Goal: Contribute content: Add original content to the website for others to see

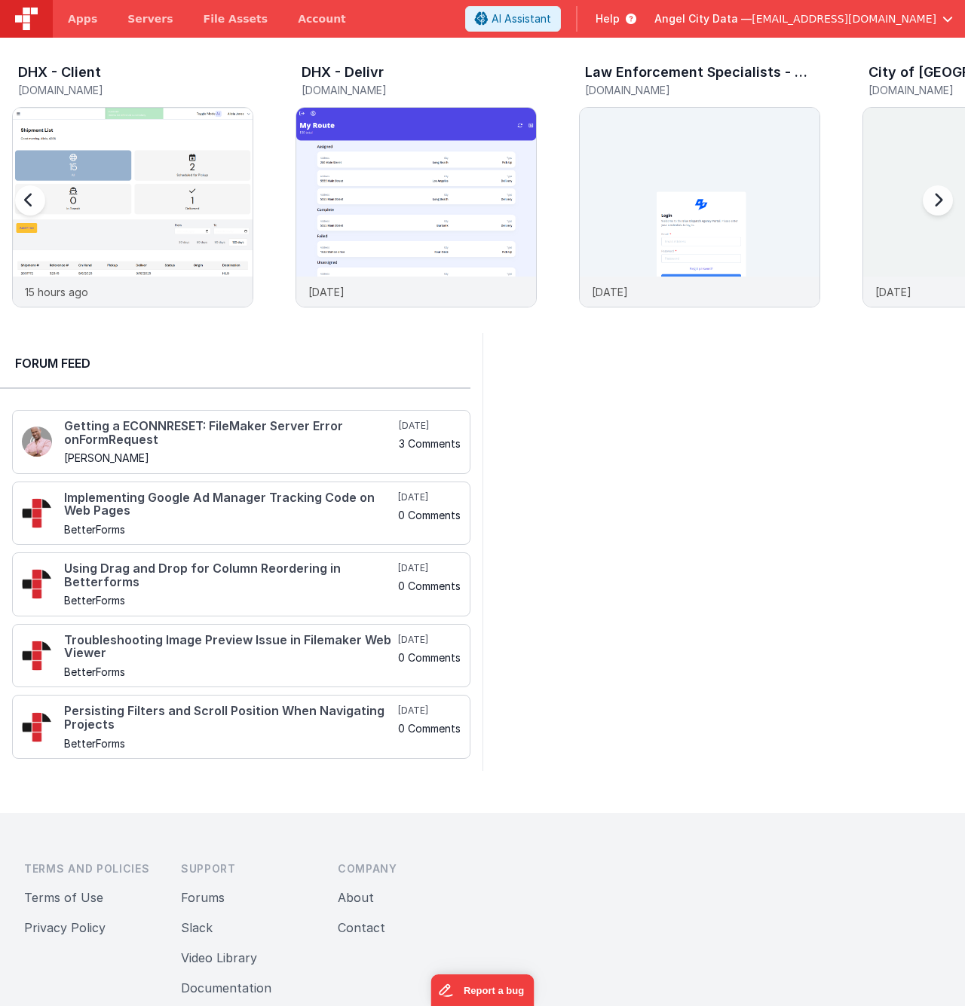
click at [90, 85] on h5 "dhxclient.fmbetterforms.com" at bounding box center [135, 89] width 235 height 11
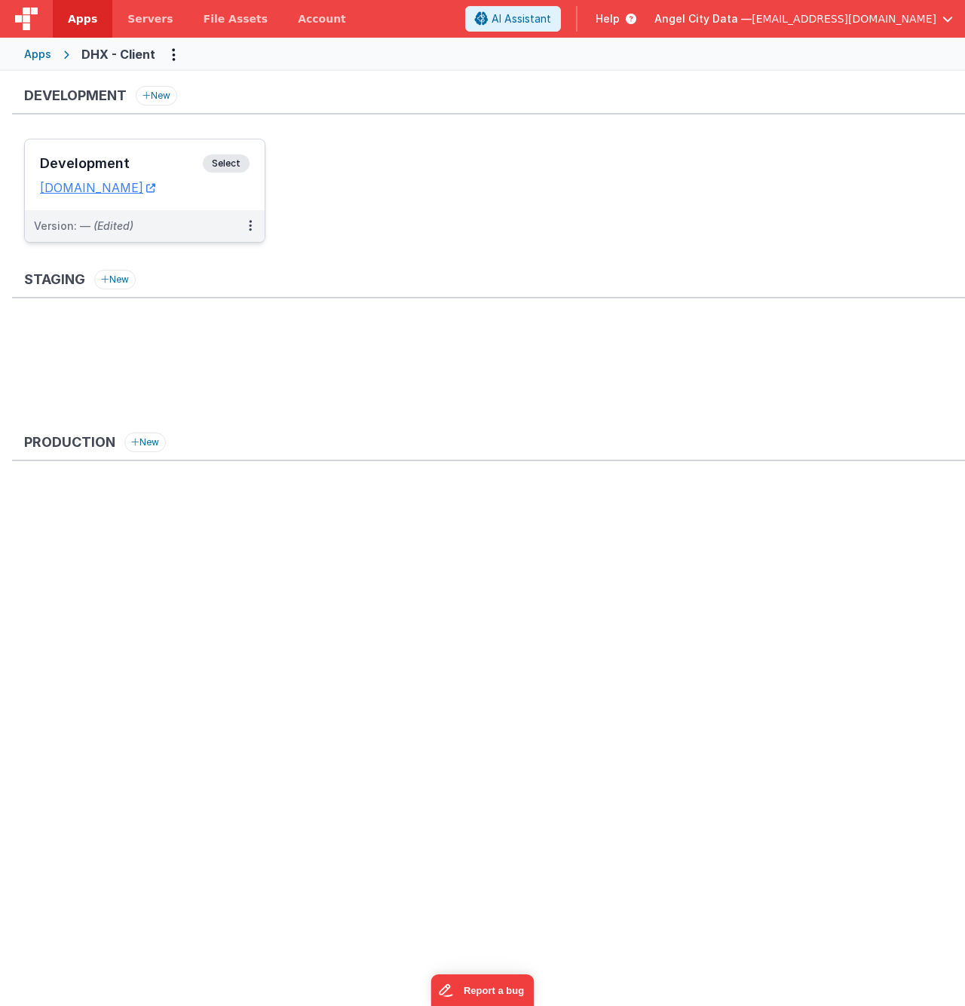
click at [118, 163] on h3 "Development" at bounding box center [121, 163] width 163 height 15
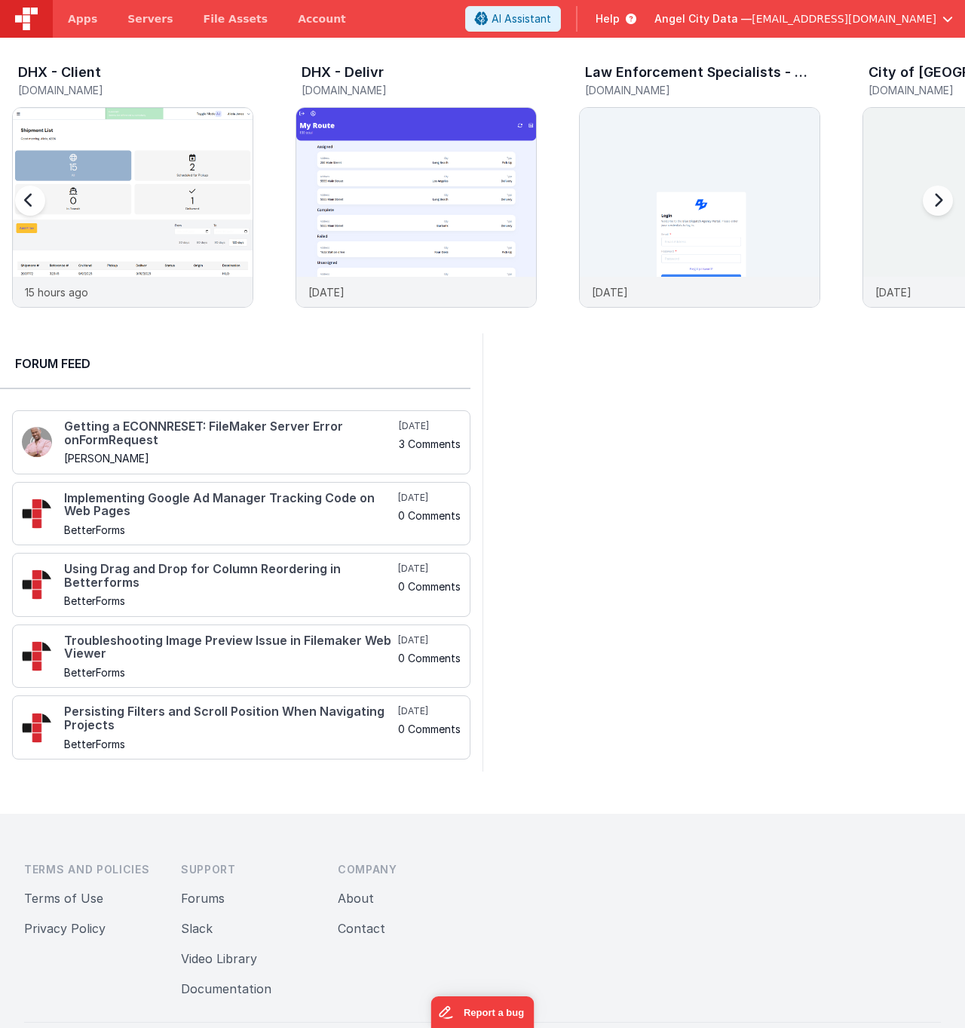
click at [94, 87] on h5 "dhxclient.fmbetterforms.com" at bounding box center [135, 89] width 235 height 11
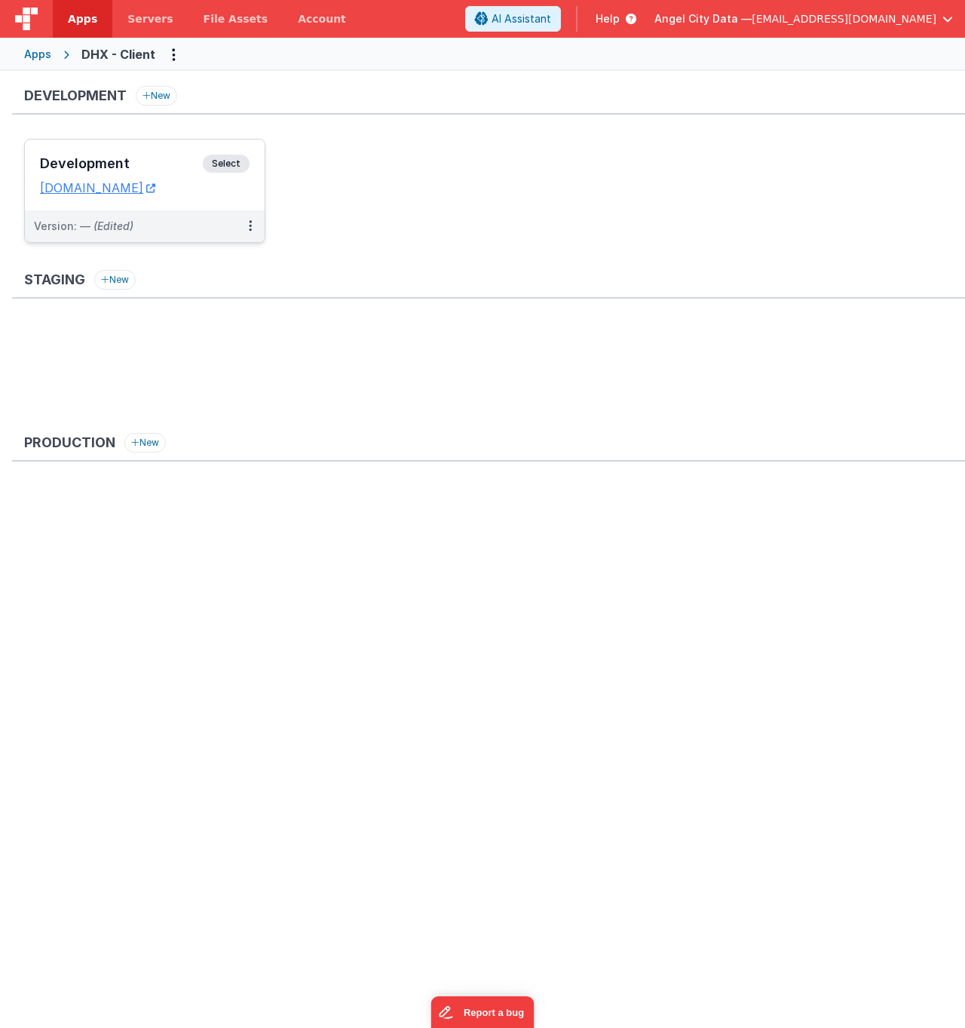
click at [117, 159] on h3 "Development" at bounding box center [121, 163] width 163 height 15
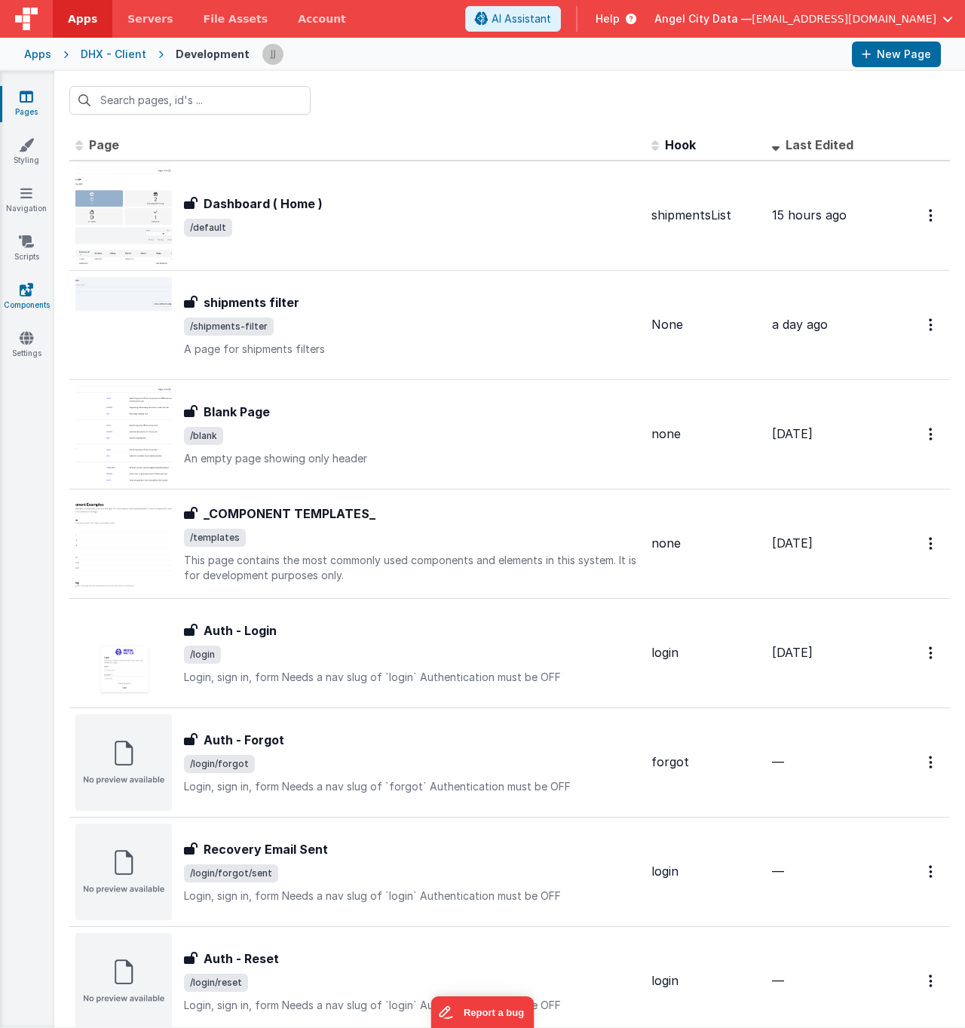
click at [30, 296] on icon at bounding box center [27, 289] width 14 height 15
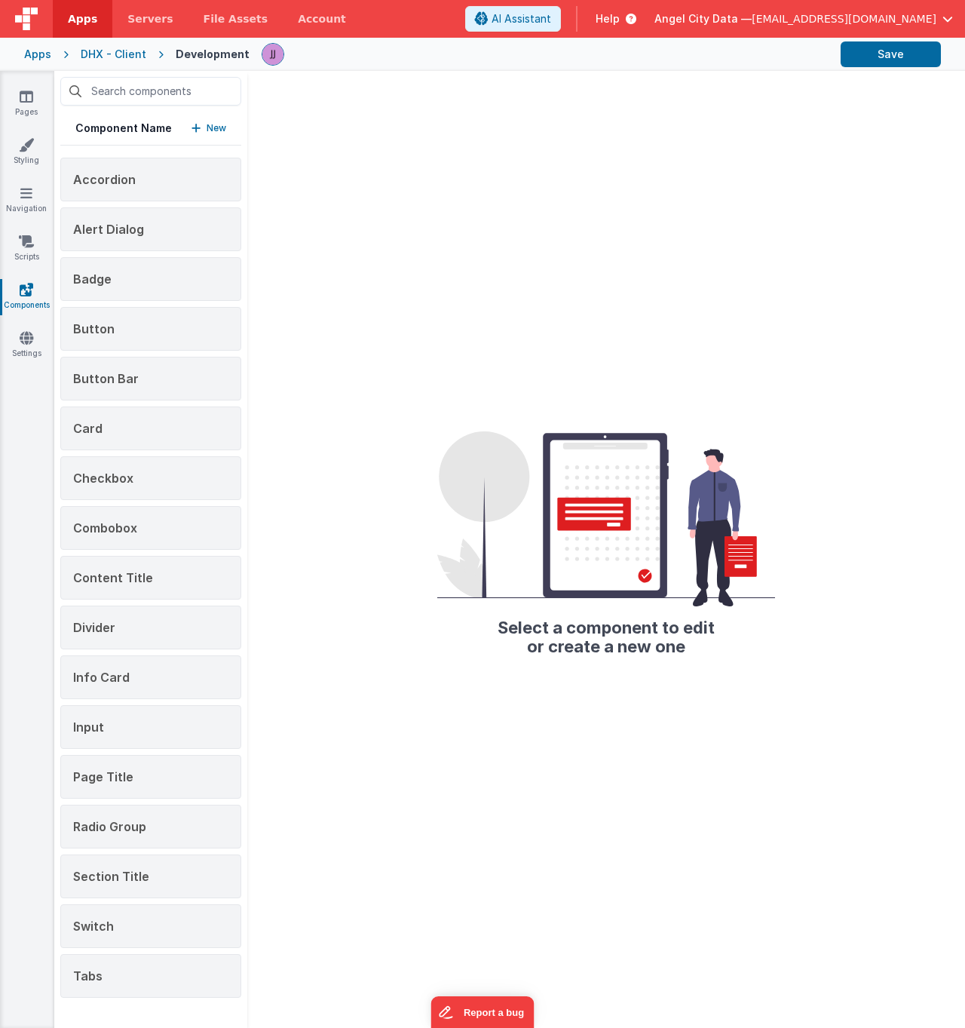
click at [196, 127] on icon "button" at bounding box center [195, 128] width 9 height 11
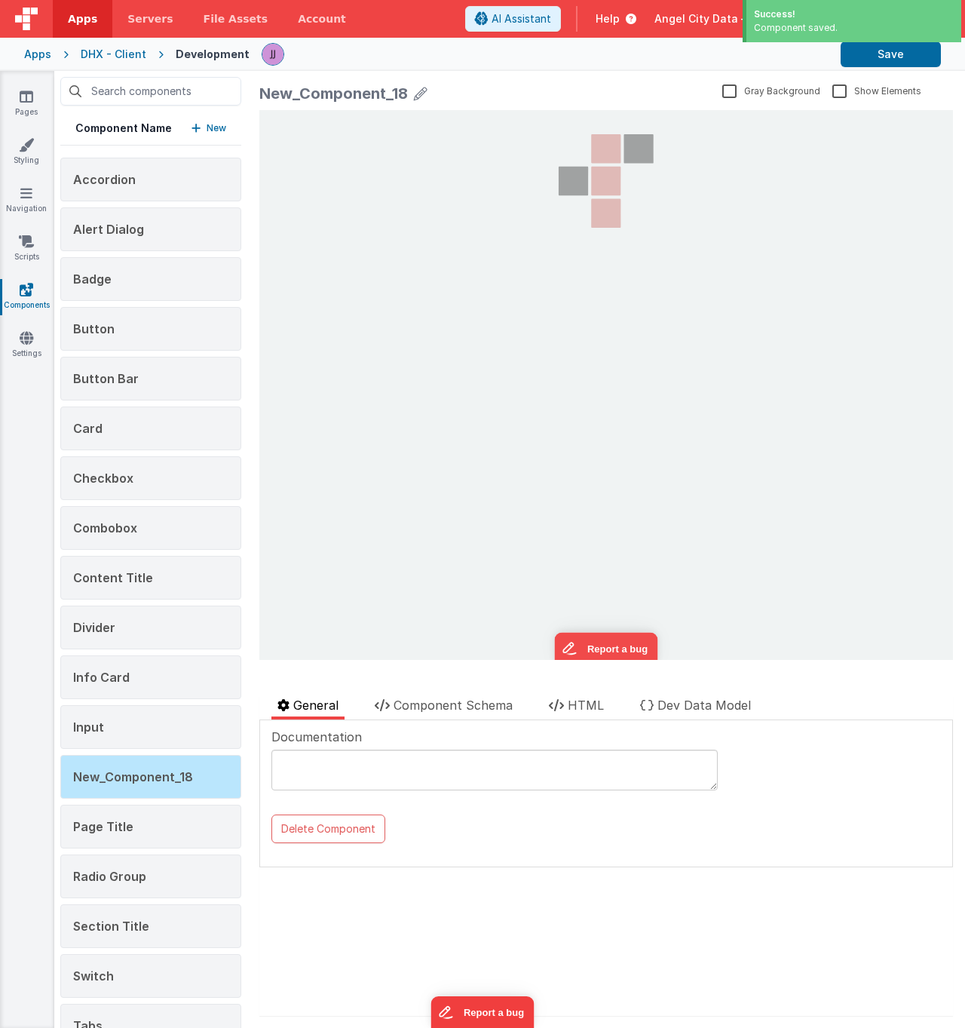
click at [419, 93] on icon at bounding box center [421, 93] width 14 height 21
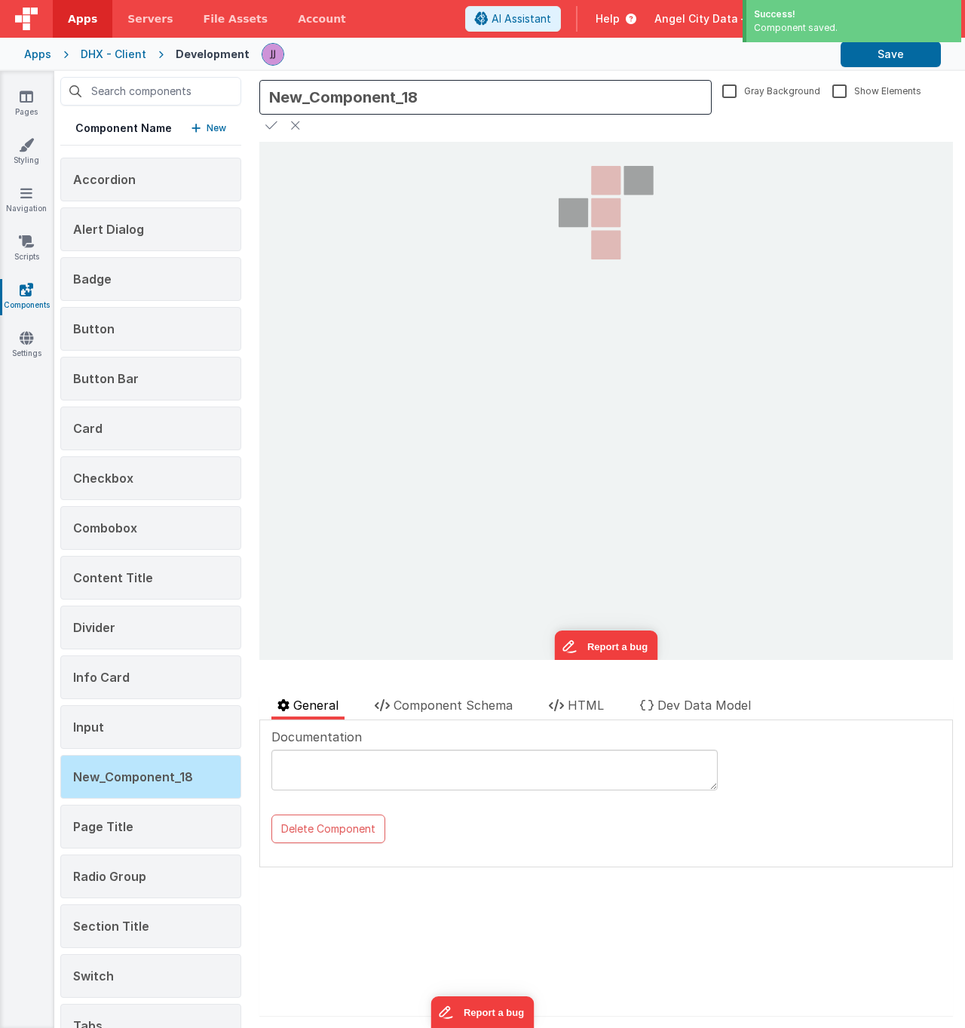
click at [388, 100] on input "New_Component_18" at bounding box center [485, 97] width 452 height 35
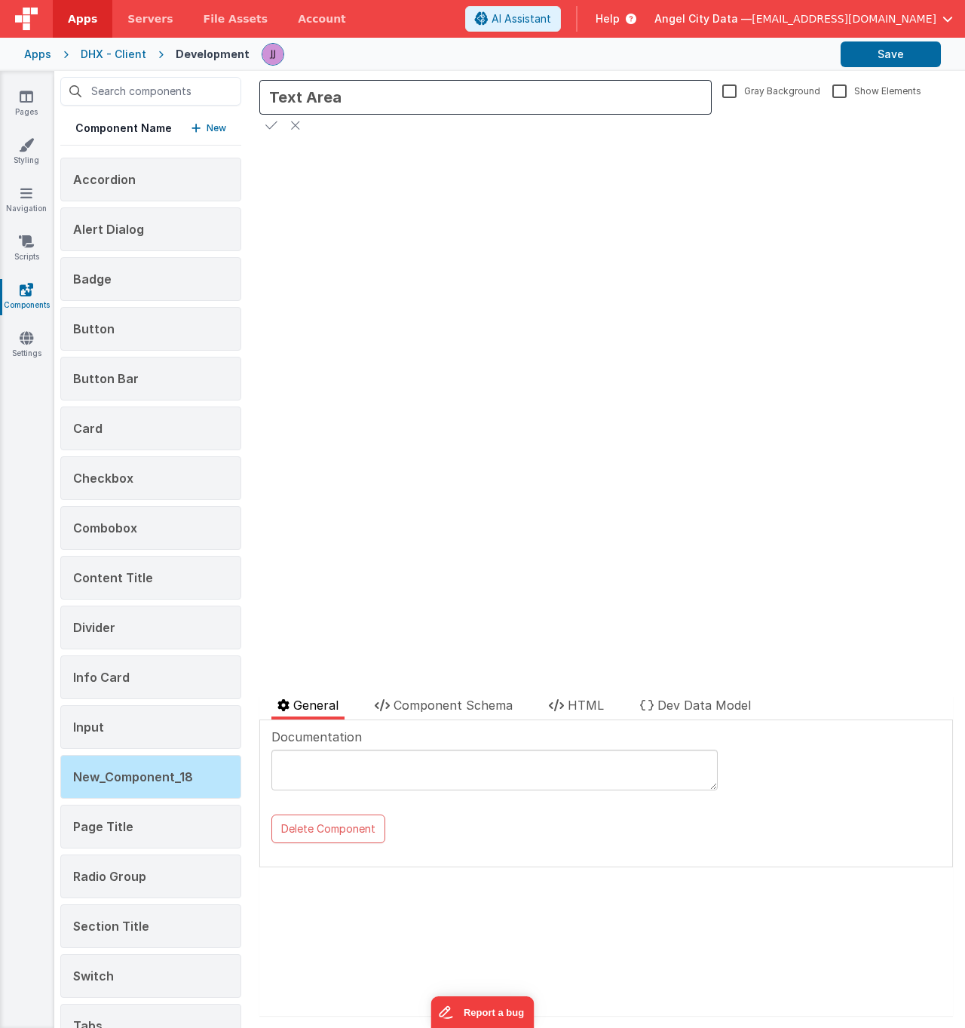
type input "Text Area"
click at [267, 124] on icon at bounding box center [271, 125] width 12 height 21
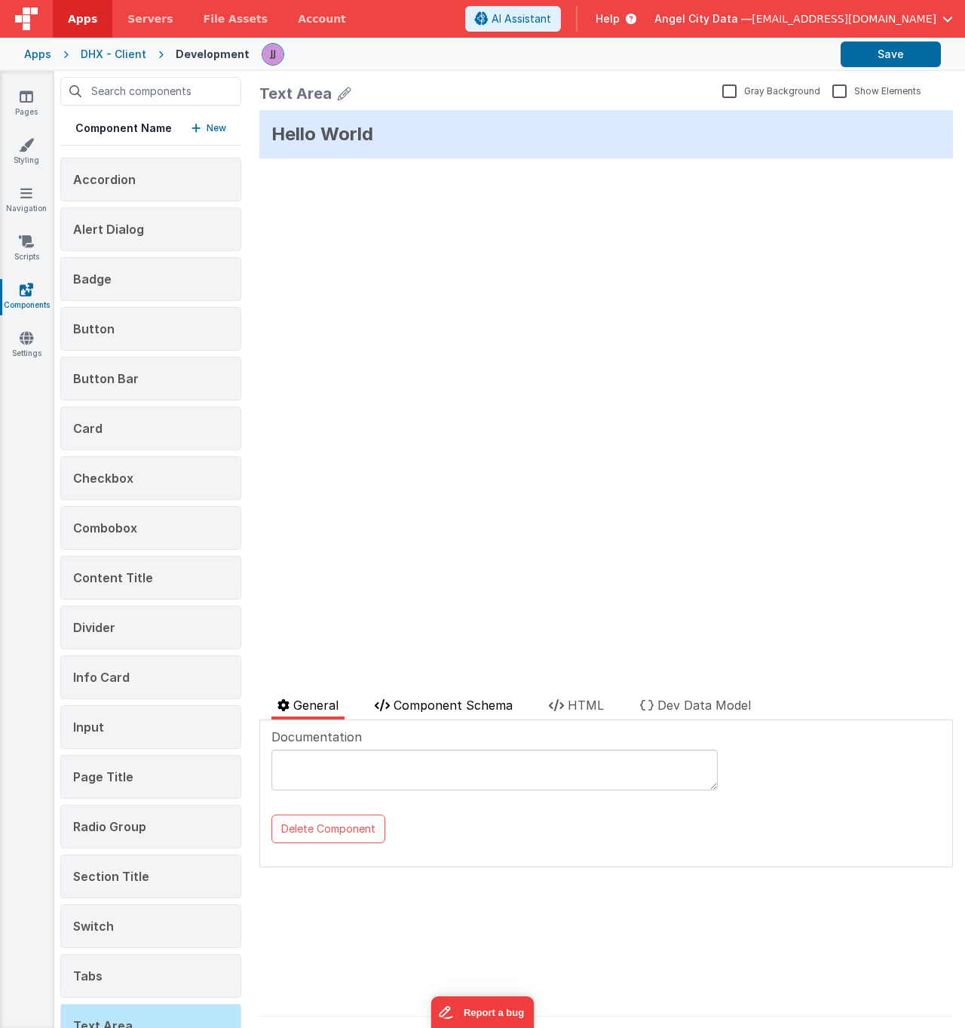
click at [412, 709] on span "Component Schema" at bounding box center [453, 704] width 119 height 15
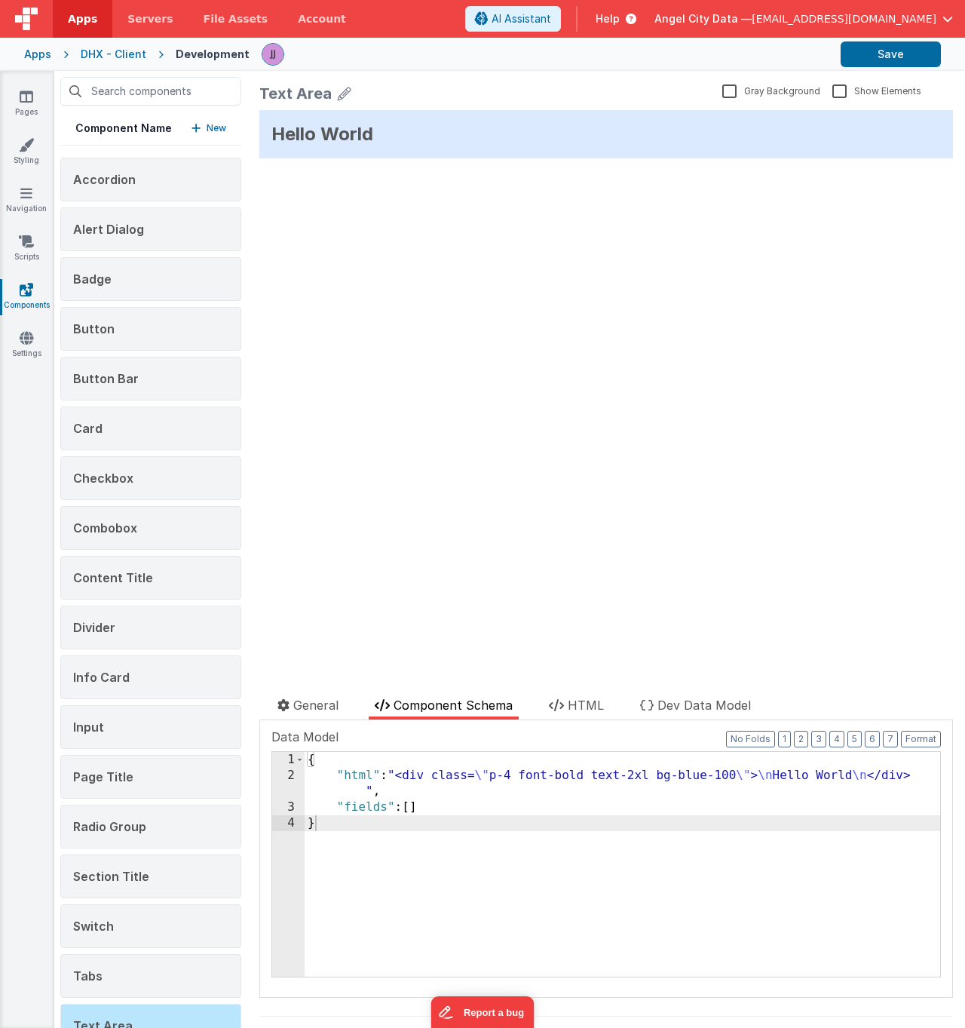
click at [386, 780] on div "{ "html" : "<div class= \" p-4 font-bold text-2xl bg-blue-100 \" > \n Hello Wor…" at bounding box center [623, 880] width 636 height 256
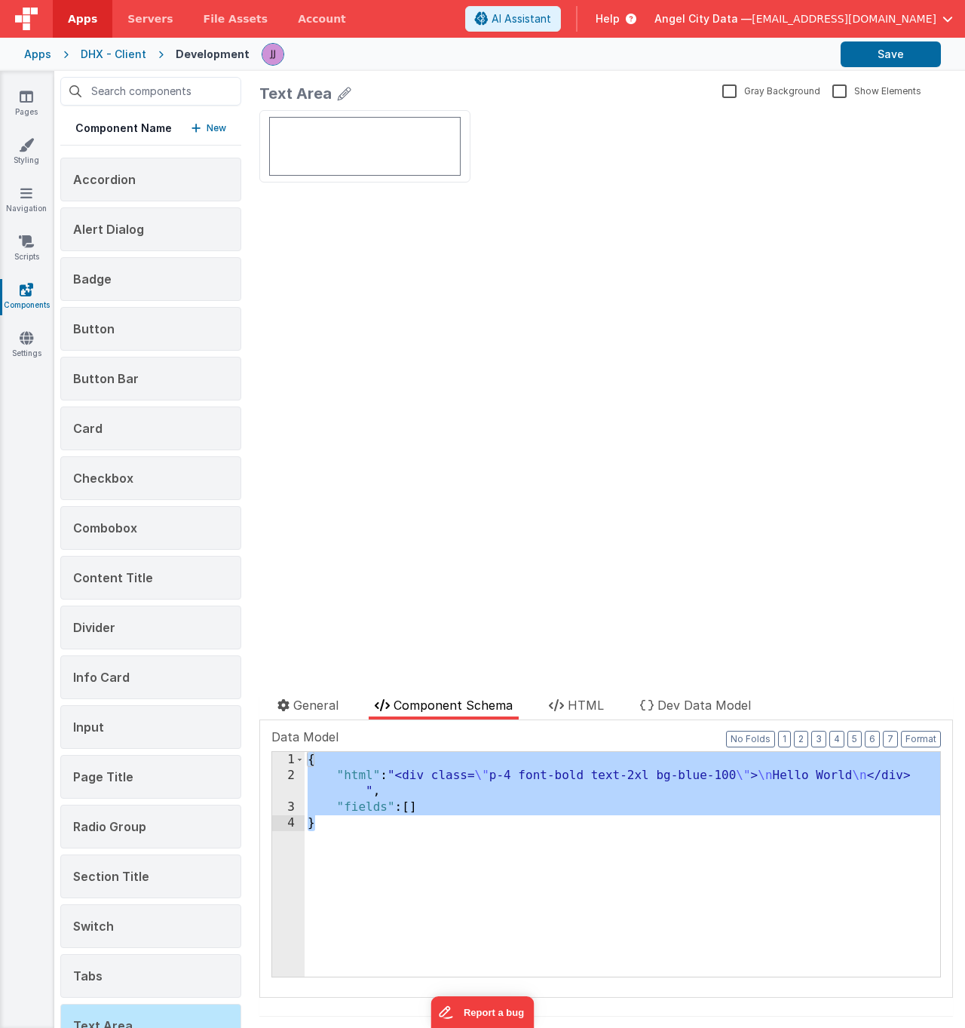
scroll to position [1691, 0]
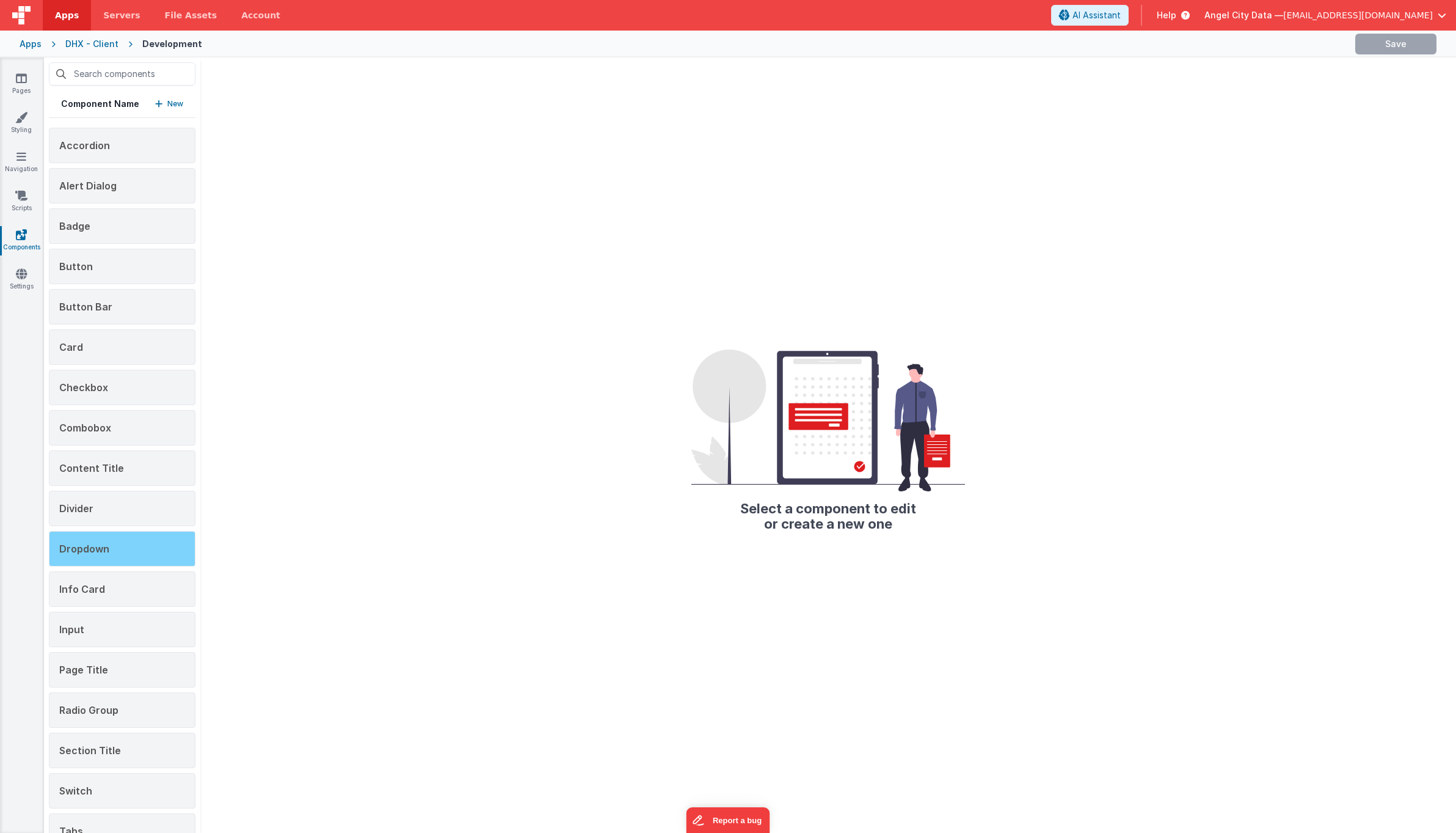
scroll to position [70, 0]
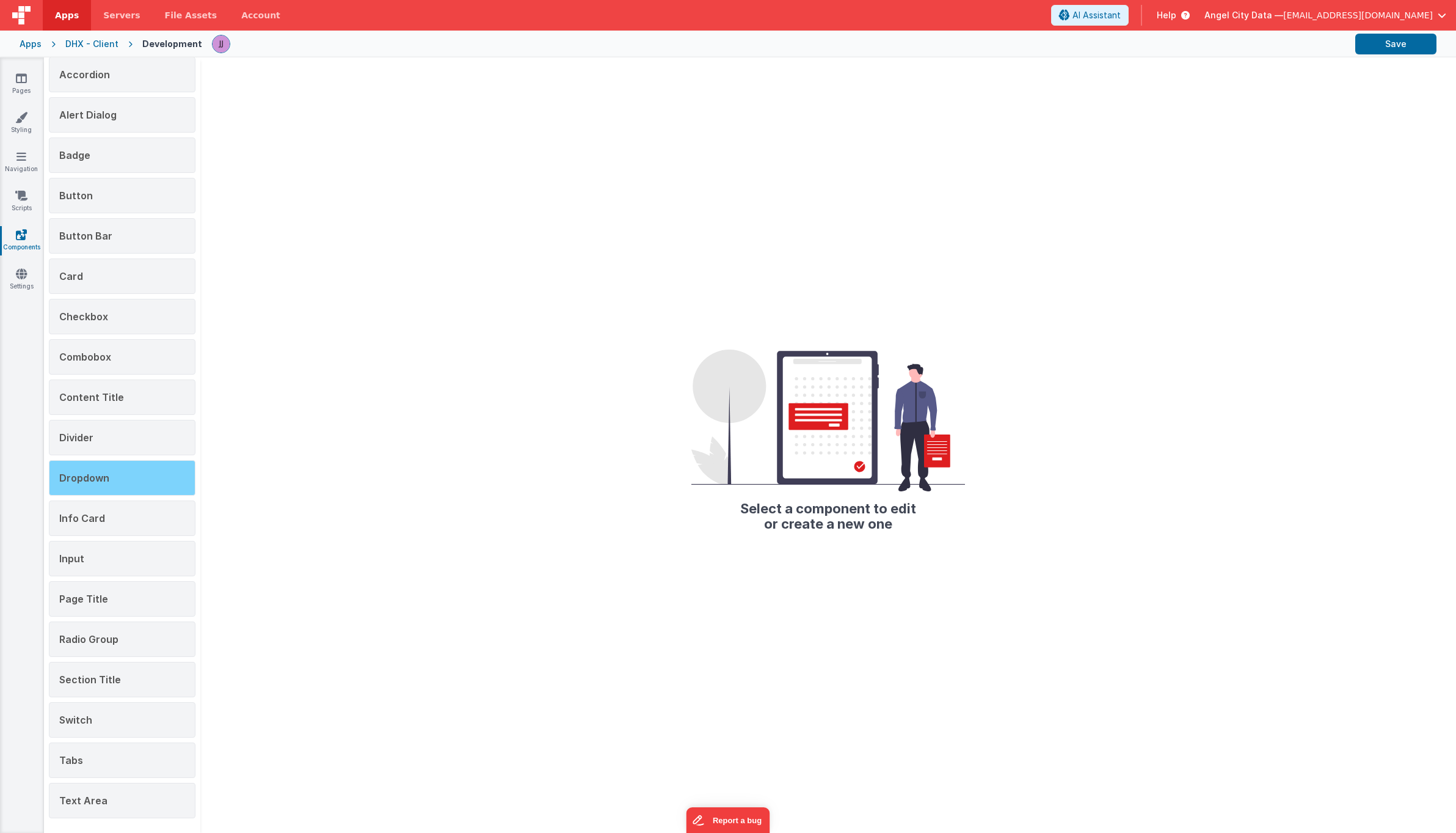
click at [105, 472] on span "Dropdown" at bounding box center [84, 477] width 50 height 12
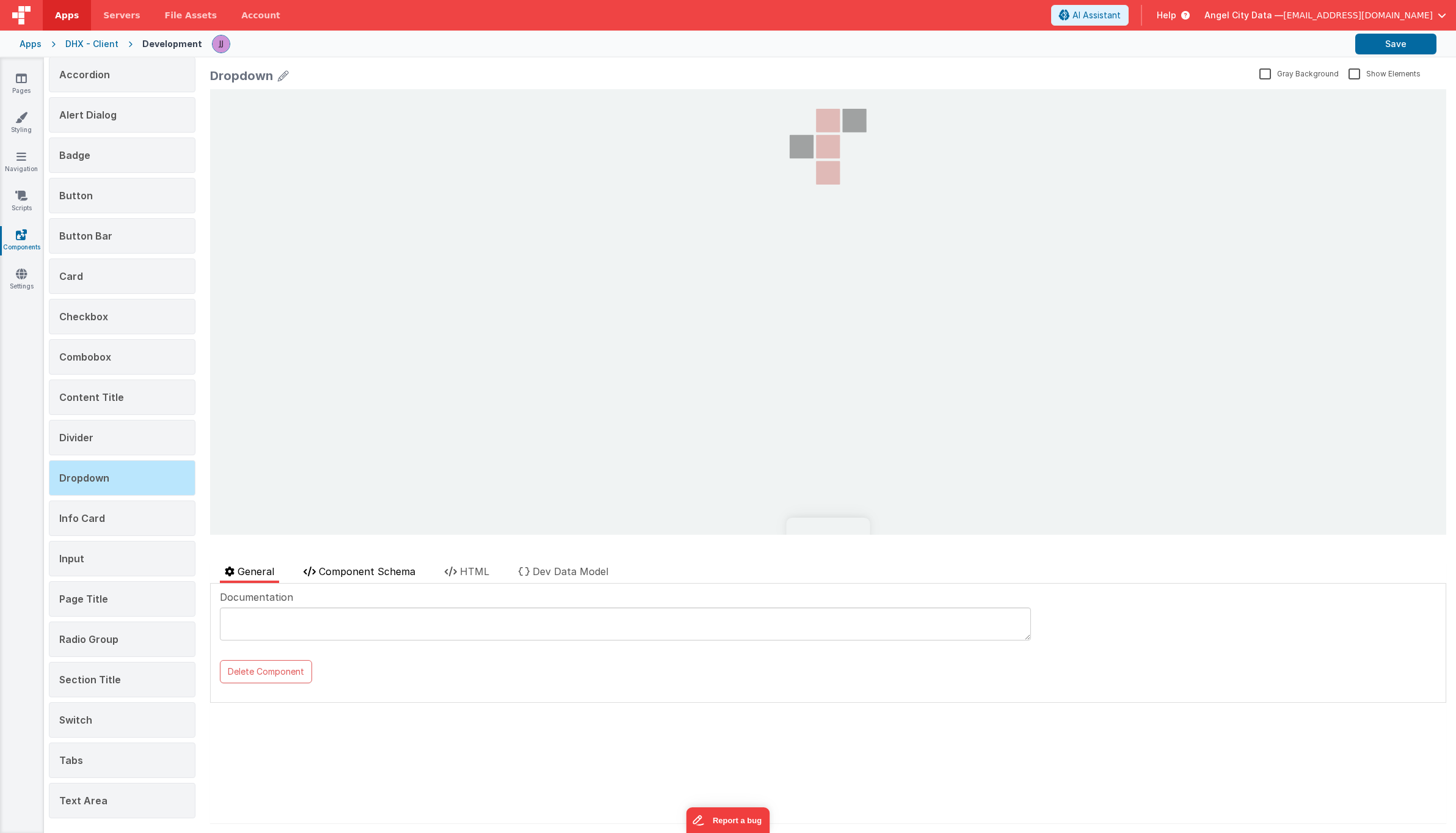
scroll to position [0, 0]
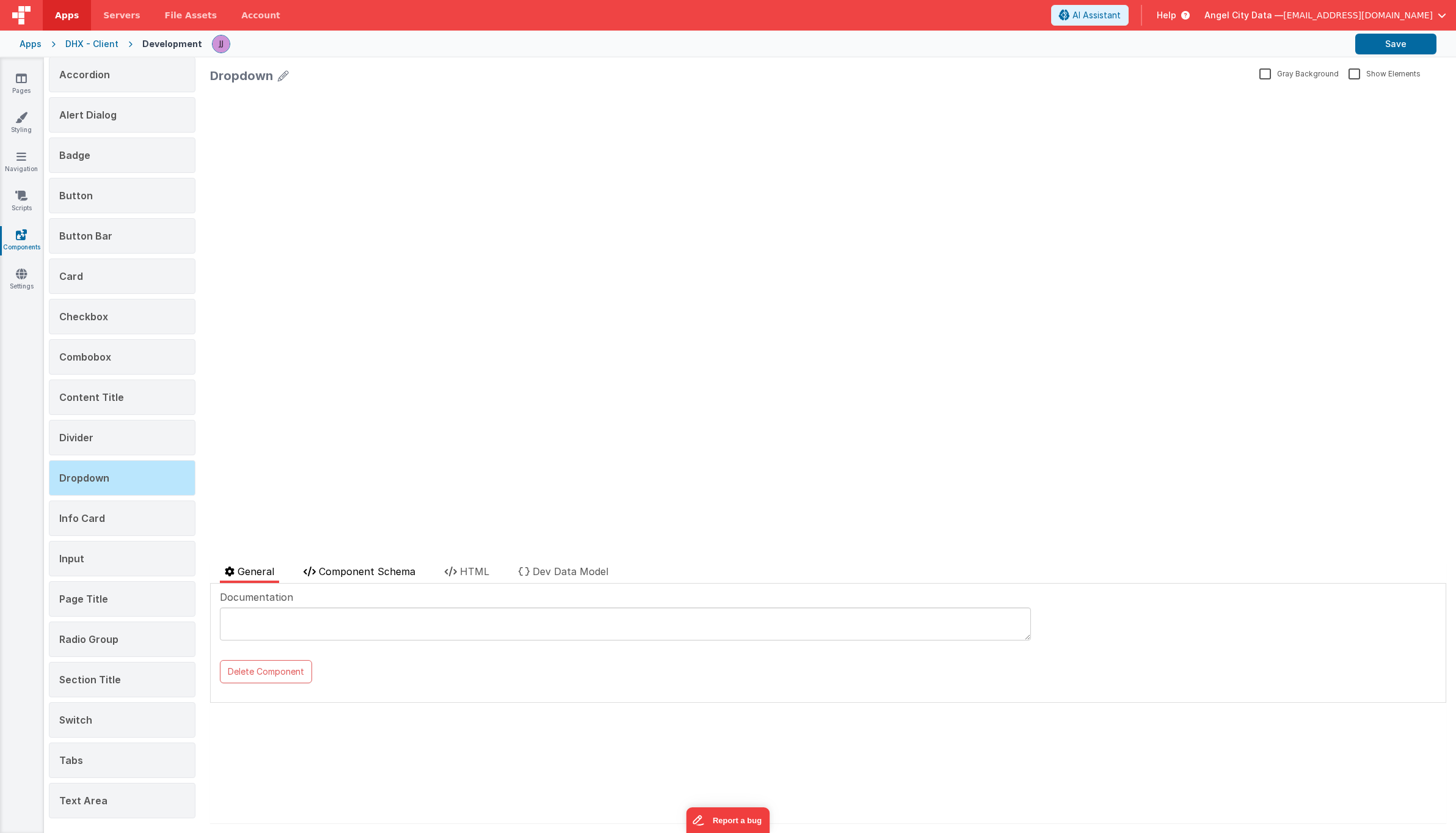
click at [353, 567] on span "Component Schema" at bounding box center [367, 570] width 96 height 12
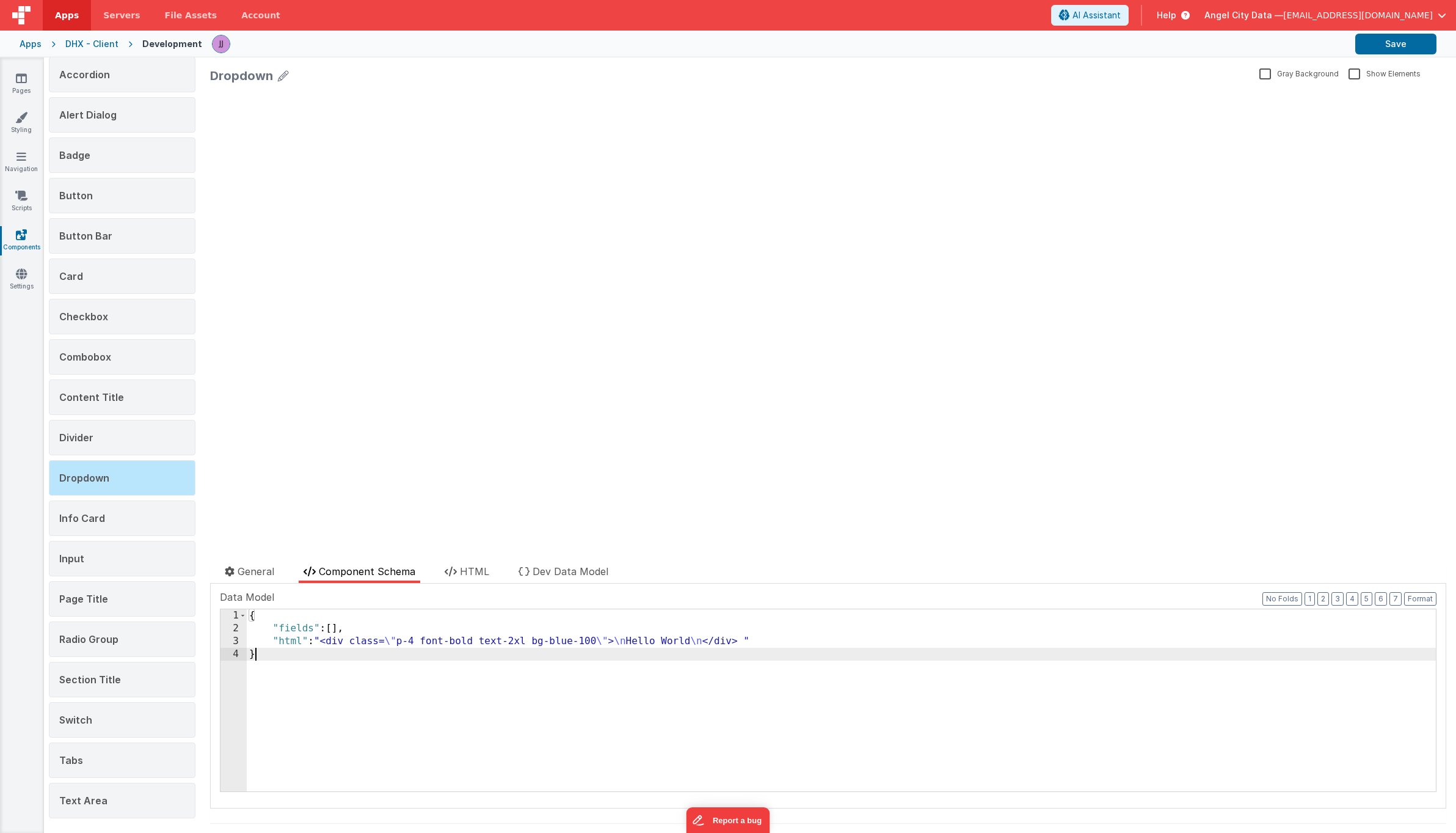
click at [395, 664] on div "{ "fields" : [ ] , "html" : "<div class= \" p-4 font-bold text-2xl bg-blue-100 …" at bounding box center [842, 713] width 1189 height 207
